Goal: Task Accomplishment & Management: Use online tool/utility

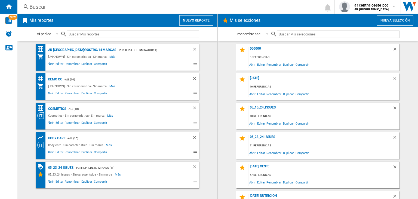
click at [207, 21] on button "Nuevo reporte" at bounding box center [197, 20] width 34 height 10
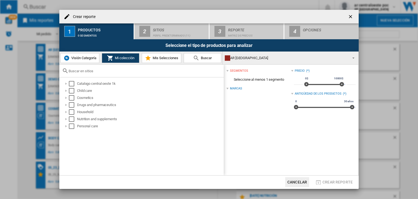
click at [87, 60] on span "Visión Categoría" at bounding box center [83, 58] width 26 height 4
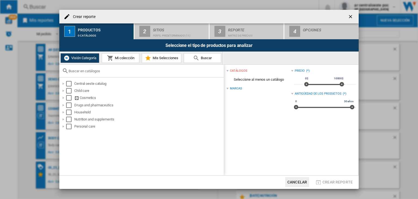
click at [125, 59] on span "Mi colección" at bounding box center [124, 58] width 21 height 4
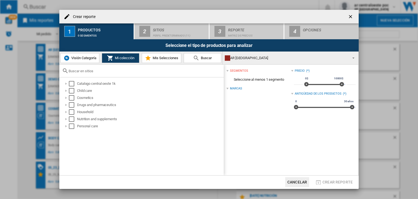
click at [89, 57] on span "Visión Categoría" at bounding box center [83, 58] width 26 height 4
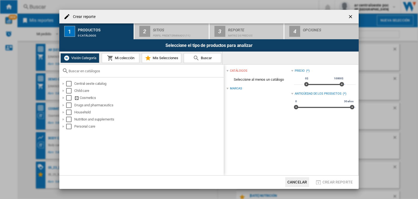
click at [126, 59] on span "Mi colección" at bounding box center [124, 58] width 21 height 4
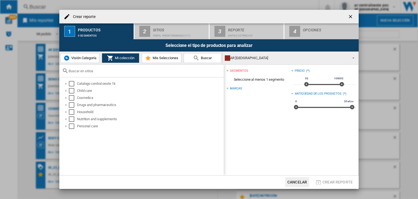
click at [94, 58] on span "Visión Categoría" at bounding box center [83, 58] width 26 height 4
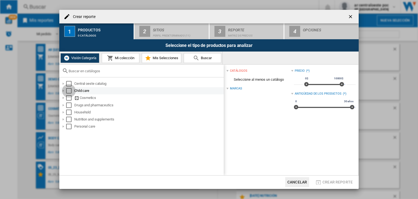
click at [68, 92] on div "Select" at bounding box center [68, 90] width 5 height 5
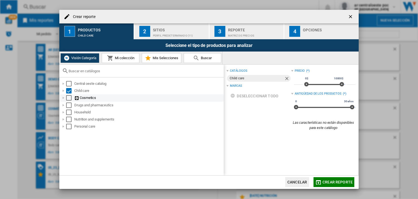
click at [68, 99] on div "Select" at bounding box center [68, 97] width 5 height 5
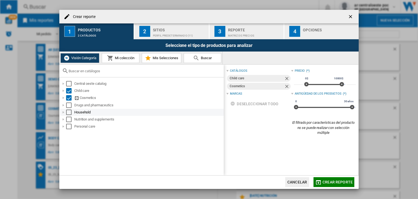
click at [68, 108] on div "Drugs and pharmaceutics" at bounding box center [142, 105] width 164 height 7
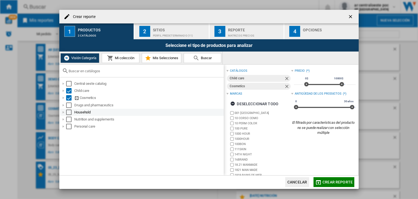
drag, startPoint x: 71, startPoint y: 103, endPoint x: 69, endPoint y: 111, distance: 8.9
click at [71, 103] on div "Select" at bounding box center [68, 104] width 5 height 5
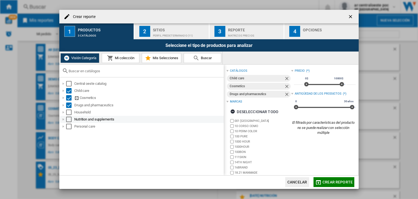
click at [69, 112] on div "Select" at bounding box center [68, 112] width 5 height 5
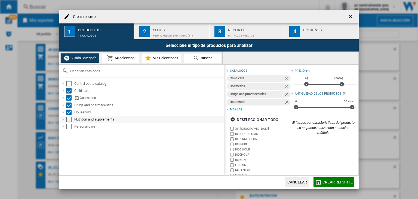
click at [69, 121] on div "Select" at bounding box center [68, 119] width 5 height 5
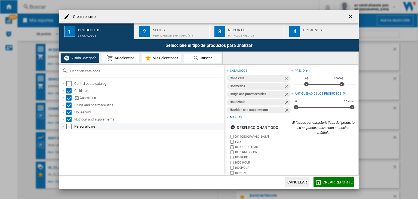
click at [70, 128] on div "Select" at bounding box center [68, 126] width 5 height 5
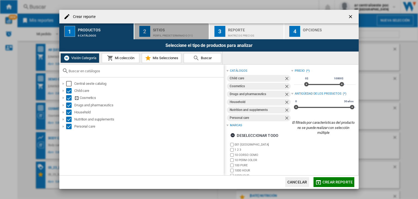
click at [154, 33] on div "Perfil predeterminado (11)" at bounding box center [180, 34] width 54 height 6
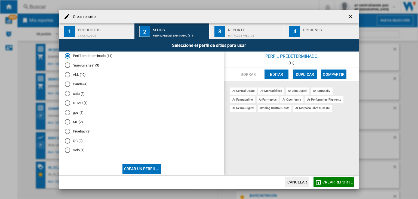
scroll to position [4, 0]
click at [77, 139] on md-radio-button "QC (2)" at bounding box center [142, 140] width 154 height 5
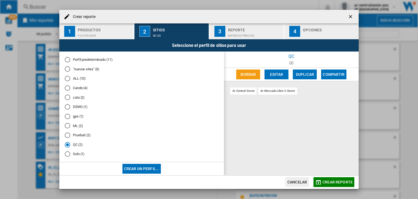
scroll to position [0, 0]
click at [329, 183] on span "Crear reporte" at bounding box center [338, 182] width 30 height 4
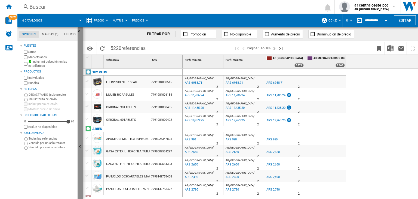
click at [80, 142] on button "Ocultar" at bounding box center [80, 146] width 5 height 239
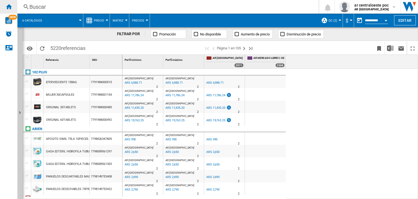
click at [9, 8] on ng-md-icon "Inicio" at bounding box center [8, 6] width 7 height 7
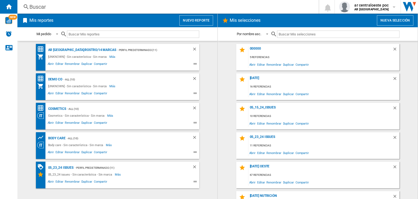
click at [210, 19] on button "Nuevo reporte" at bounding box center [197, 20] width 34 height 10
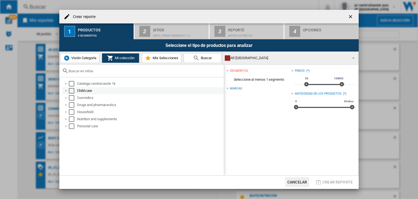
click at [75, 92] on md-checkbox "Select" at bounding box center [73, 90] width 8 height 5
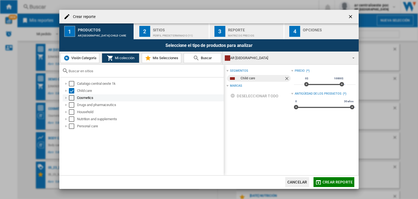
click at [72, 99] on div "Select" at bounding box center [71, 97] width 5 height 5
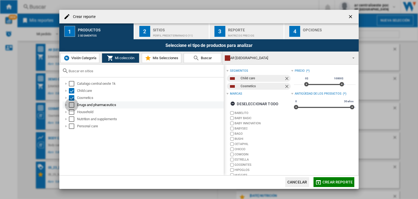
click at [70, 107] on div "Select" at bounding box center [71, 104] width 5 height 5
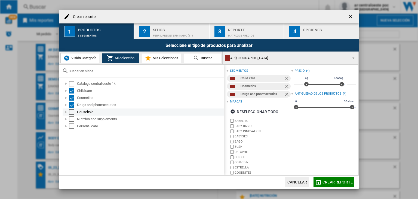
click at [71, 113] on div "Select" at bounding box center [71, 111] width 5 height 5
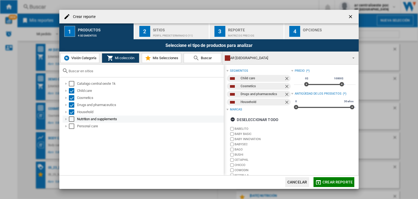
click at [72, 117] on div "Select" at bounding box center [71, 118] width 5 height 5
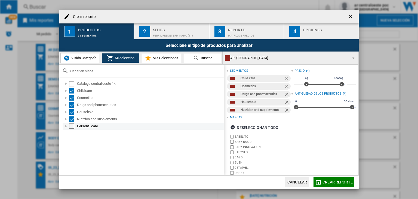
click at [71, 125] on div "Select" at bounding box center [71, 125] width 5 height 5
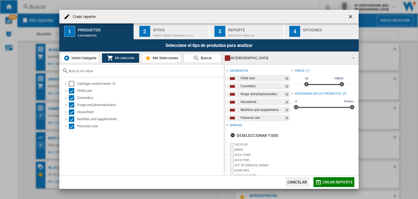
click at [178, 37] on div "Perfil predeterminado (11)" at bounding box center [180, 34] width 54 height 6
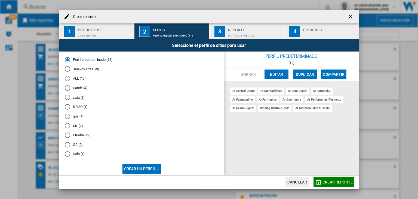
click at [343, 181] on span "Crear reporte" at bounding box center [338, 182] width 30 height 4
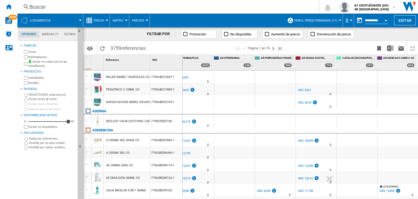
scroll to position [209, 0]
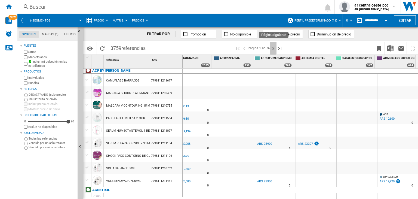
click at [274, 50] on ng-md-icon "Página siguiente" at bounding box center [273, 48] width 7 height 7
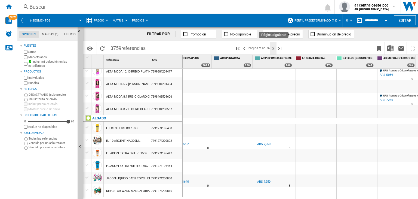
click at [272, 49] on ng-md-icon "Página siguiente" at bounding box center [273, 48] width 7 height 7
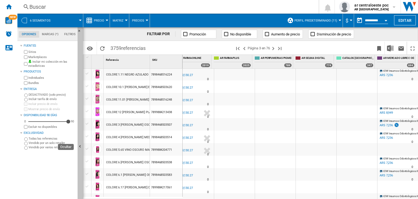
click at [81, 161] on button "Ocultar" at bounding box center [80, 146] width 5 height 239
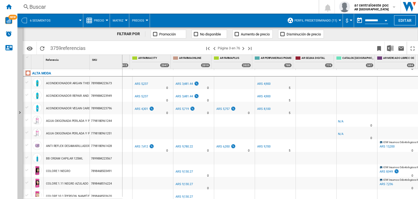
click at [95, 18] on button "Precio" at bounding box center [100, 21] width 13 height 14
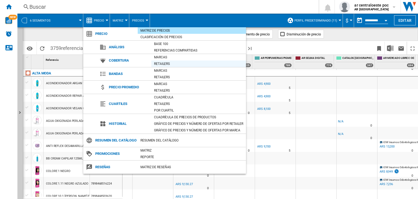
click at [175, 66] on div "Retailers" at bounding box center [198, 63] width 95 height 5
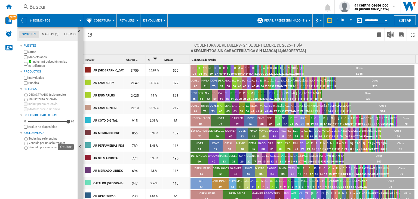
click at [80, 143] on button "Ocultar" at bounding box center [80, 146] width 5 height 239
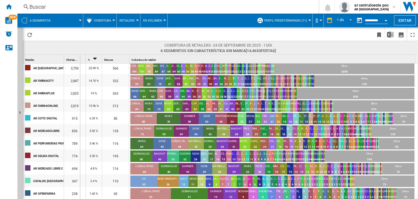
drag, startPoint x: 63, startPoint y: 60, endPoint x: 81, endPoint y: 61, distance: 17.5
